Goal: Navigation & Orientation: Understand site structure

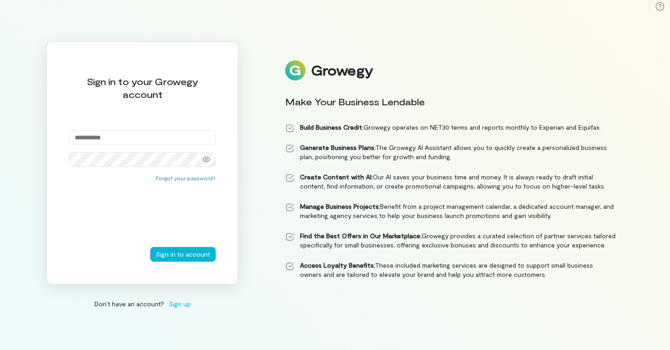
type input "**********"
click at [184, 255] on button "Sign in to account" at bounding box center [182, 254] width 65 height 15
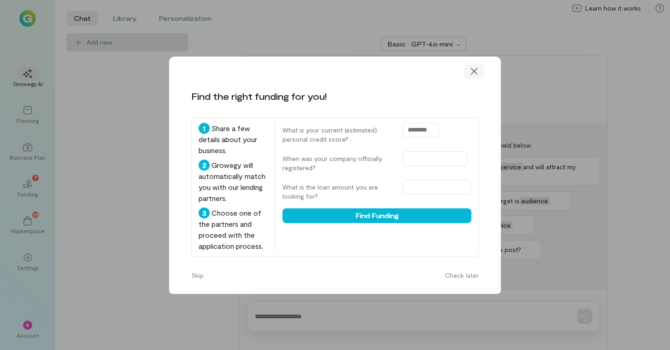
click at [470, 67] on icon at bounding box center [473, 71] width 9 height 9
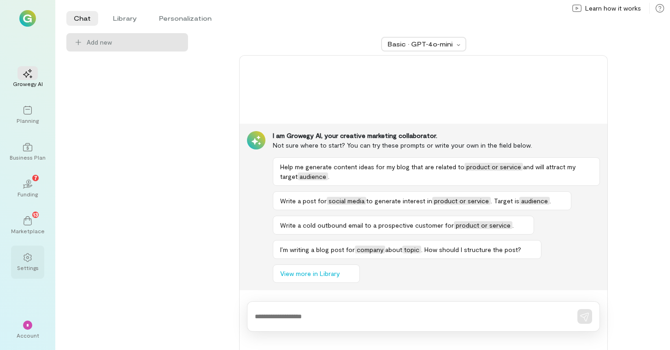
click at [33, 273] on div "Settings" at bounding box center [27, 262] width 33 height 33
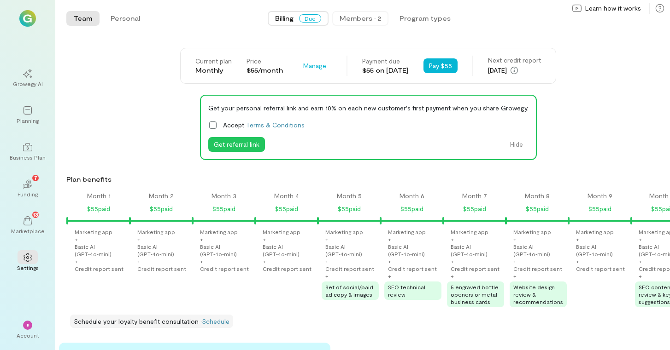
click at [365, 12] on button "Members · 2" at bounding box center [360, 18] width 56 height 15
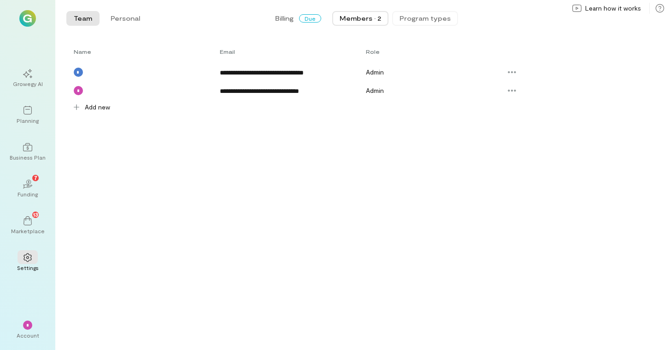
click at [416, 19] on button "Program types" at bounding box center [425, 18] width 66 height 15
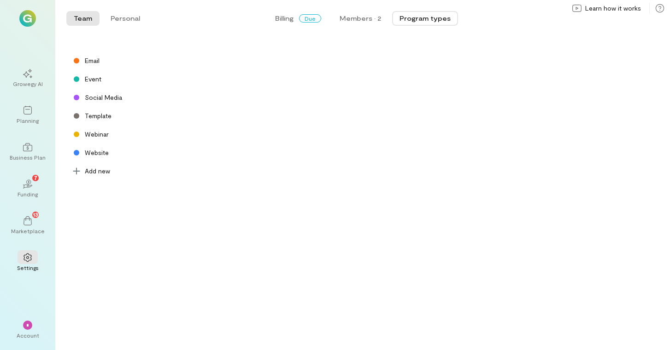
click at [31, 16] on img at bounding box center [27, 18] width 17 height 17
click at [29, 190] on div "02 7" at bounding box center [27, 184] width 20 height 14
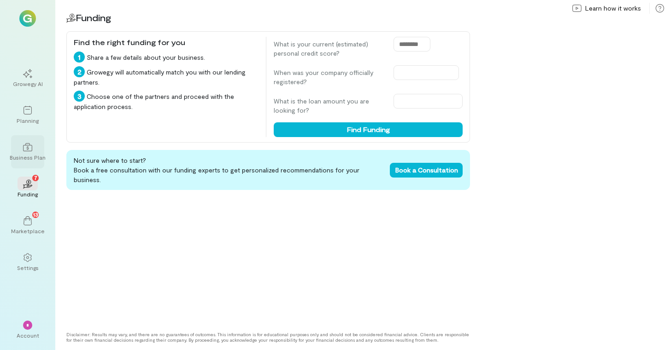
click at [29, 152] on icon at bounding box center [27, 147] width 9 height 9
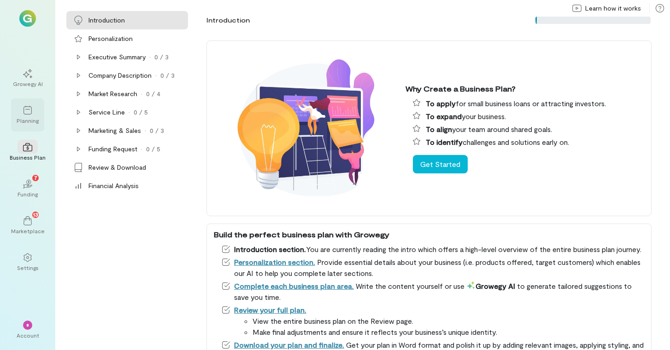
click at [30, 111] on icon at bounding box center [27, 110] width 9 height 9
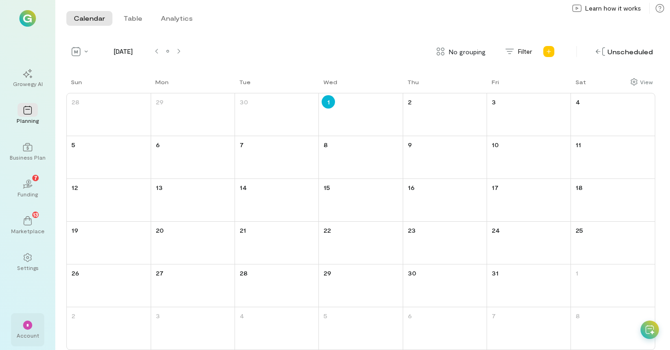
click at [29, 331] on div "*" at bounding box center [27, 325] width 20 height 14
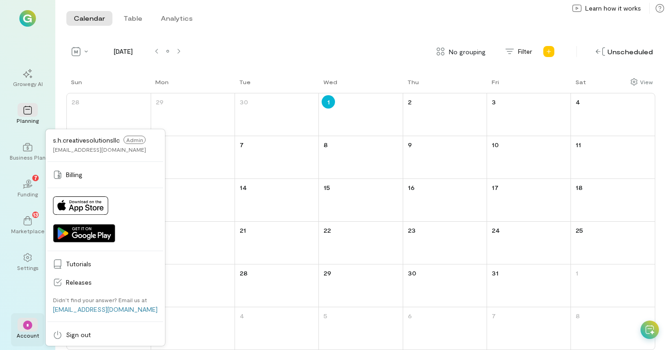
click at [29, 331] on div "*" at bounding box center [27, 325] width 20 height 14
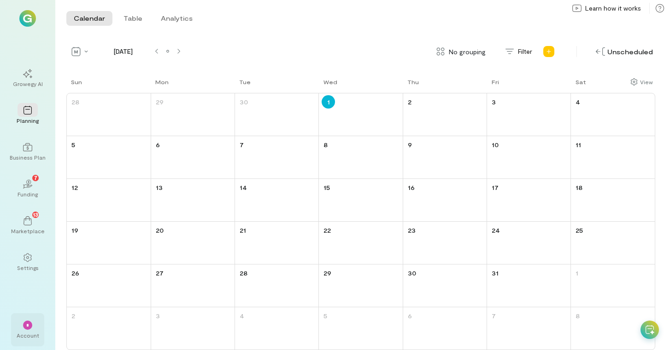
click at [29, 331] on div "*" at bounding box center [27, 325] width 20 height 14
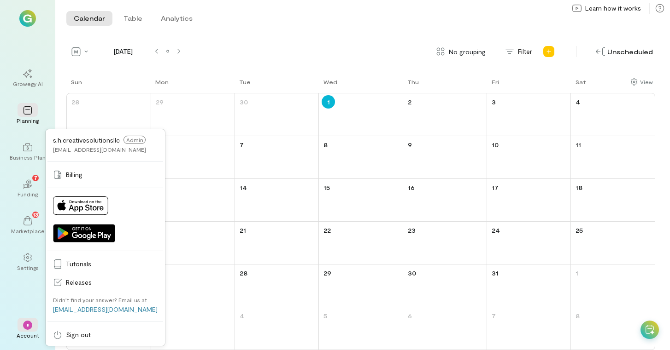
click at [94, 146] on div "[EMAIL_ADDRESS][DOMAIN_NAME]" at bounding box center [99, 149] width 93 height 7
click at [24, 266] on div "Settings" at bounding box center [28, 267] width 22 height 7
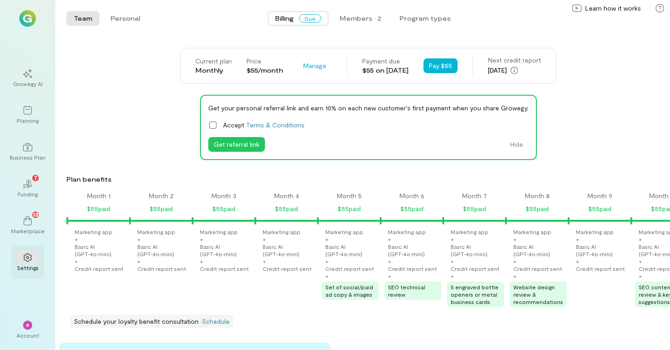
scroll to position [0, 959]
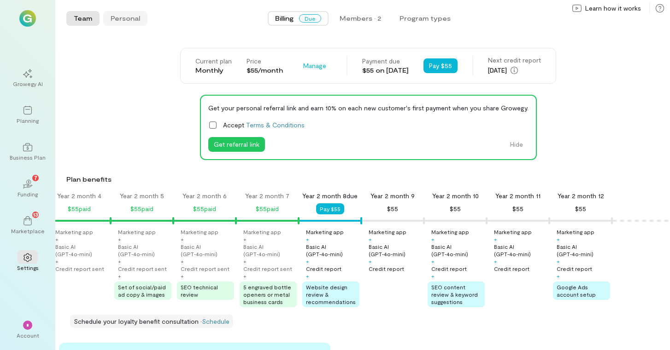
click at [125, 16] on button "Personal" at bounding box center [125, 18] width 44 height 15
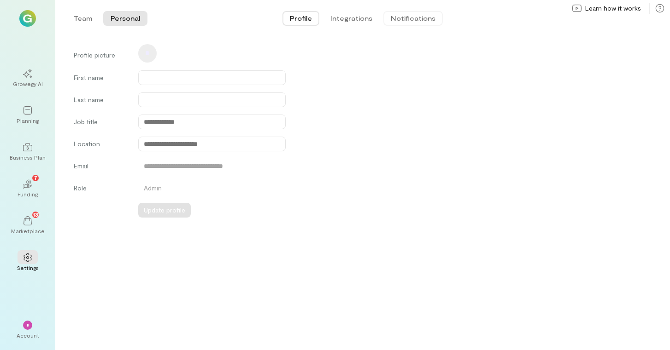
click at [418, 15] on button "Notifications" at bounding box center [412, 18] width 59 height 15
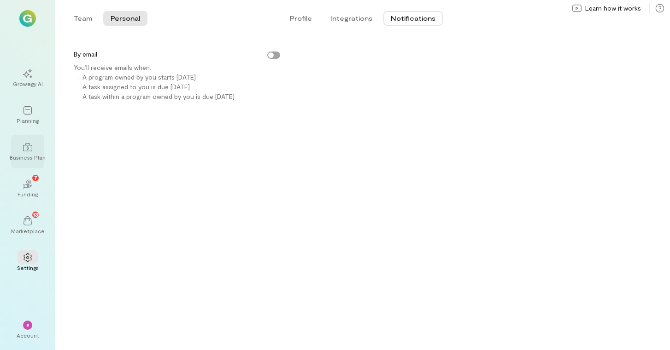
click at [23, 154] on div "Business Plan" at bounding box center [28, 157] width 36 height 7
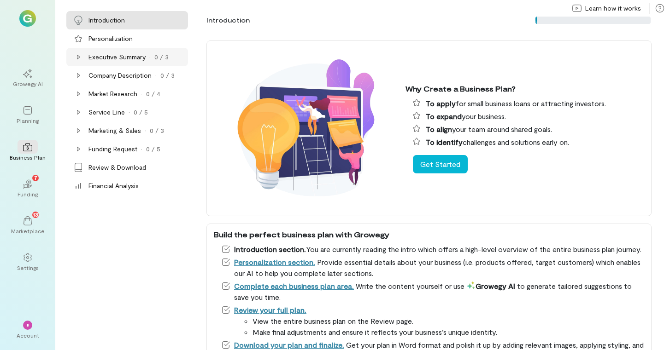
click at [107, 58] on div "Executive Summary" at bounding box center [116, 56] width 57 height 9
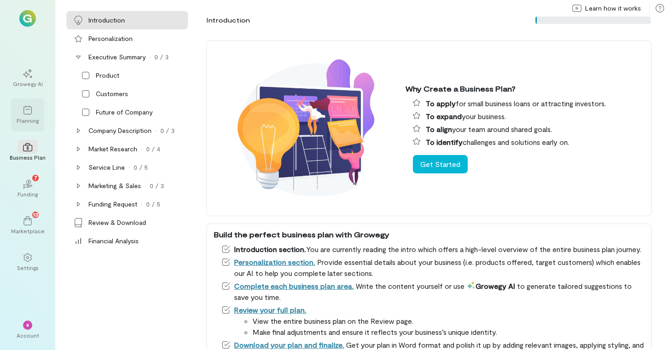
click at [29, 113] on icon at bounding box center [27, 110] width 9 height 9
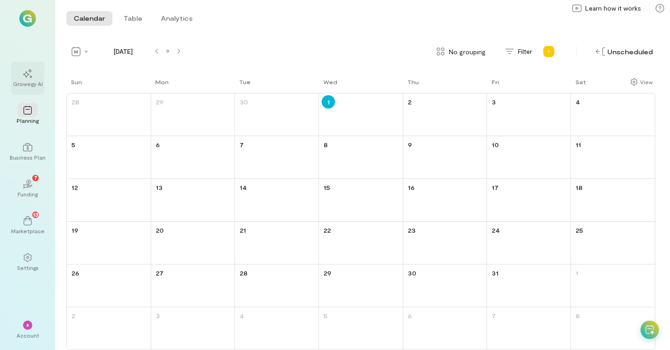
click at [36, 77] on div at bounding box center [27, 73] width 20 height 14
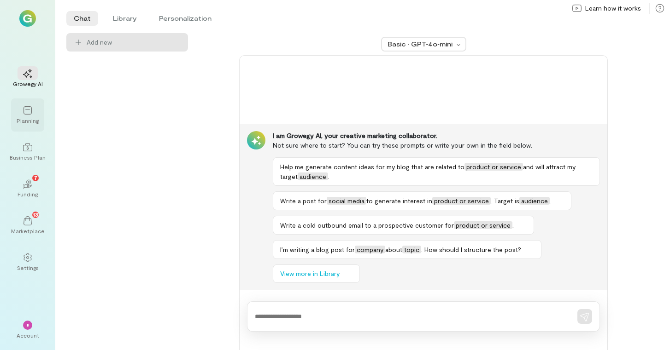
click at [21, 117] on div "Planning" at bounding box center [28, 120] width 22 height 7
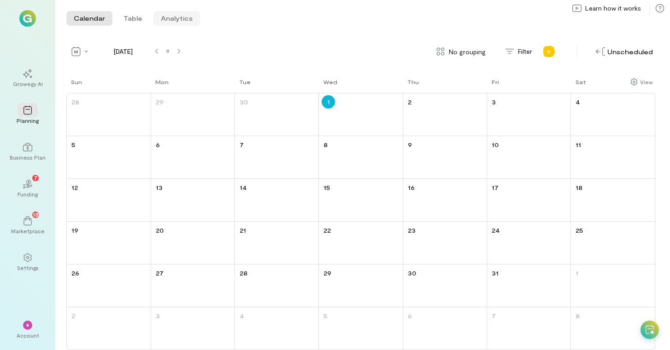
click at [183, 20] on button "Analytics" at bounding box center [176, 18] width 47 height 15
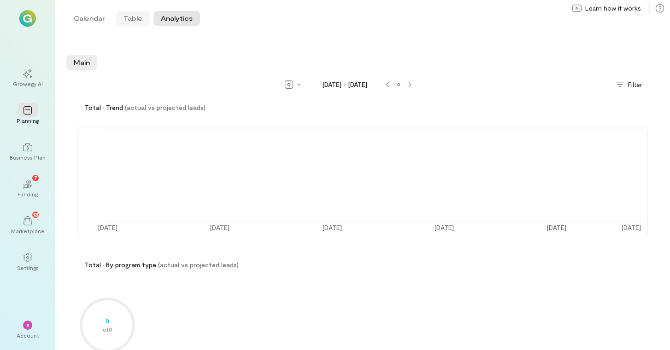
click at [138, 17] on button "Table" at bounding box center [133, 18] width 34 height 15
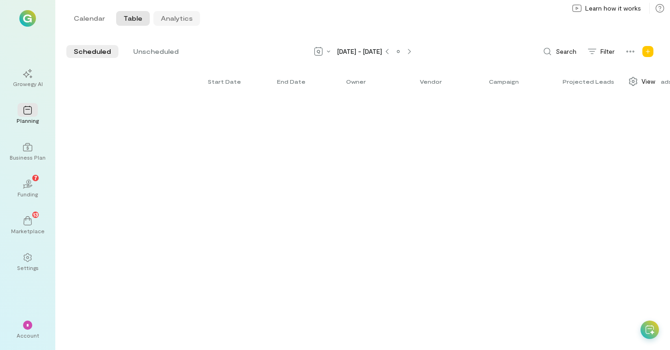
click at [195, 13] on button "Analytics" at bounding box center [176, 18] width 47 height 15
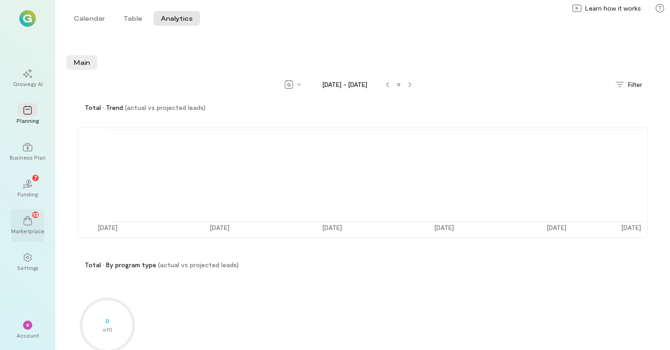
click at [21, 226] on div "13" at bounding box center [27, 221] width 20 height 14
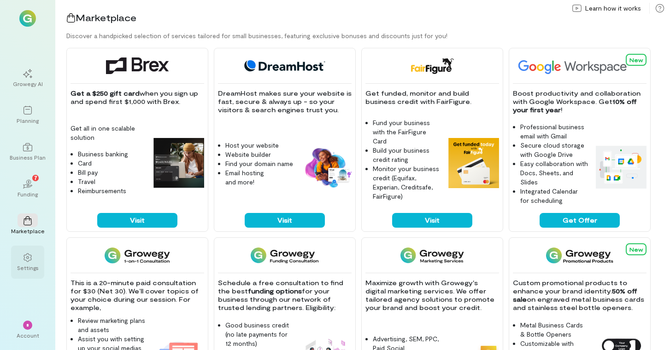
click at [27, 258] on icon at bounding box center [27, 257] width 9 height 9
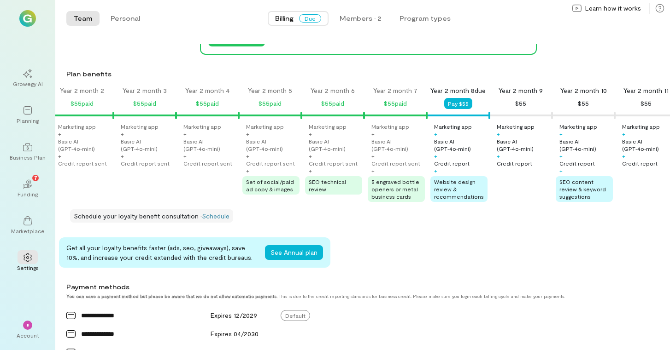
scroll to position [0, 945]
